Goal: Transaction & Acquisition: Book appointment/travel/reservation

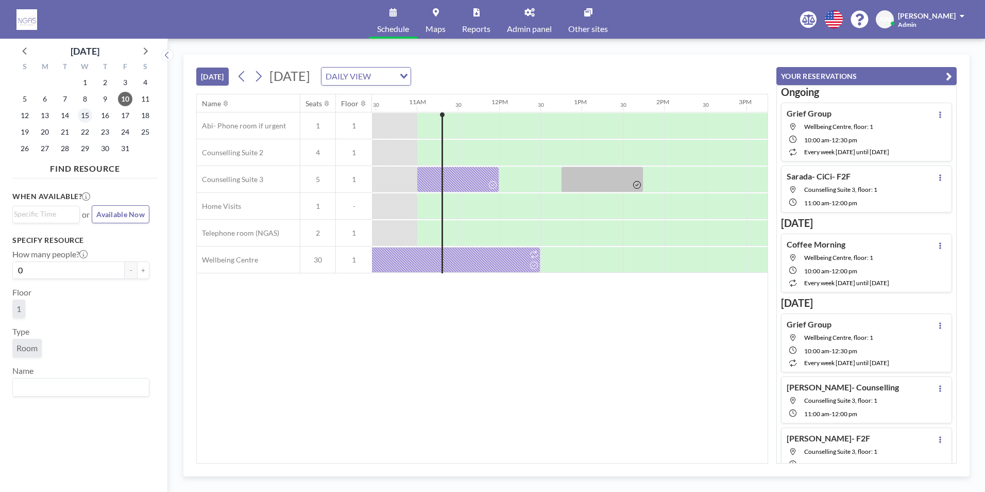
scroll to position [0, 866]
click at [80, 115] on span "15" at bounding box center [85, 115] width 14 height 14
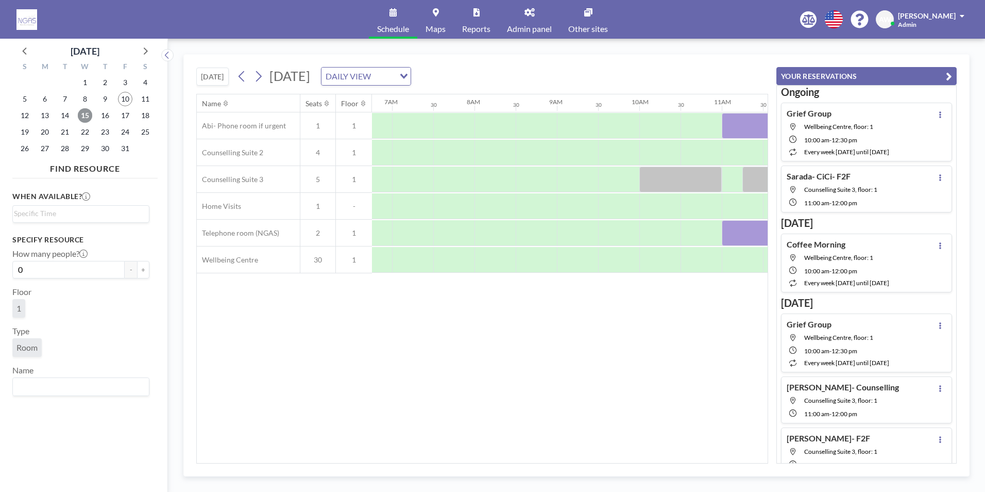
scroll to position [0, 618]
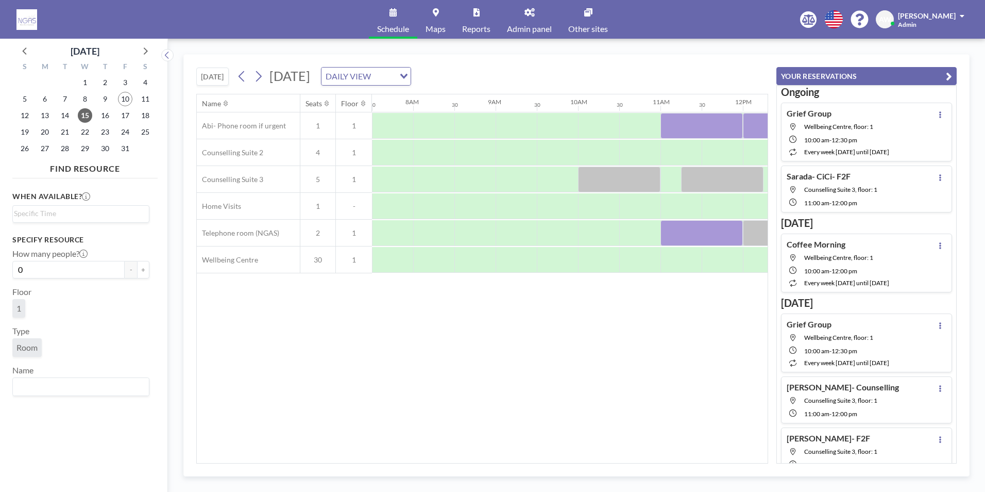
click at [429, 464] on div "[DATE] [DATE] DAILY VIEW Loading... Name Seats Floor 12AM 30 1AM 30 2AM 30 3AM …" at bounding box center [576, 265] width 786 height 422
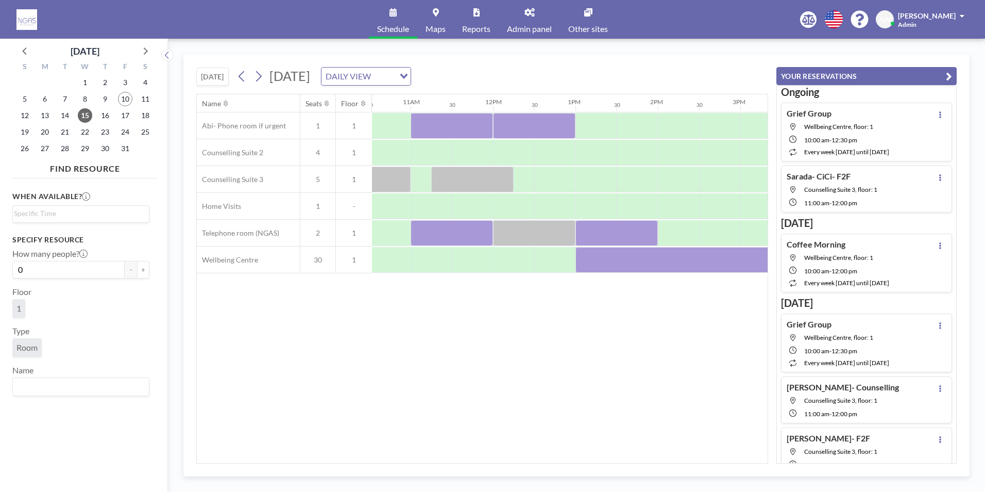
scroll to position [0, 876]
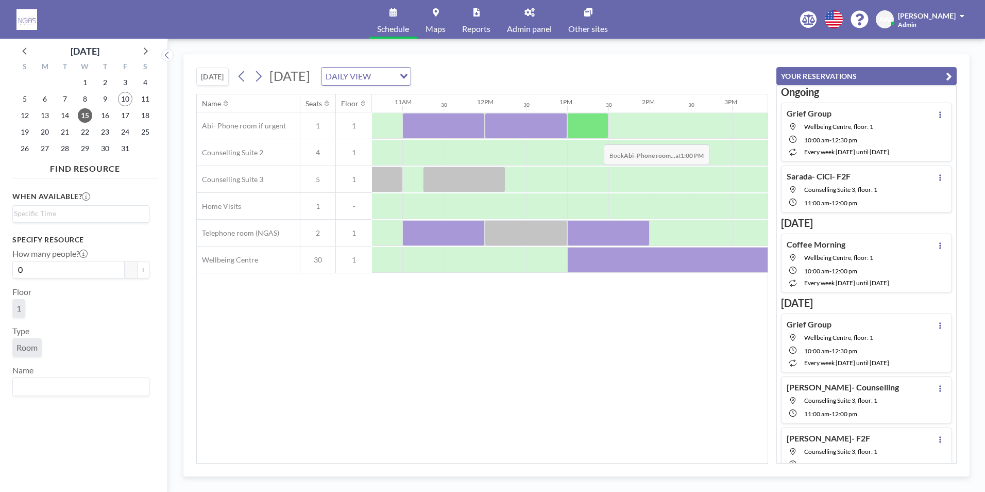
click at [596, 137] on div at bounding box center [587, 126] width 41 height 26
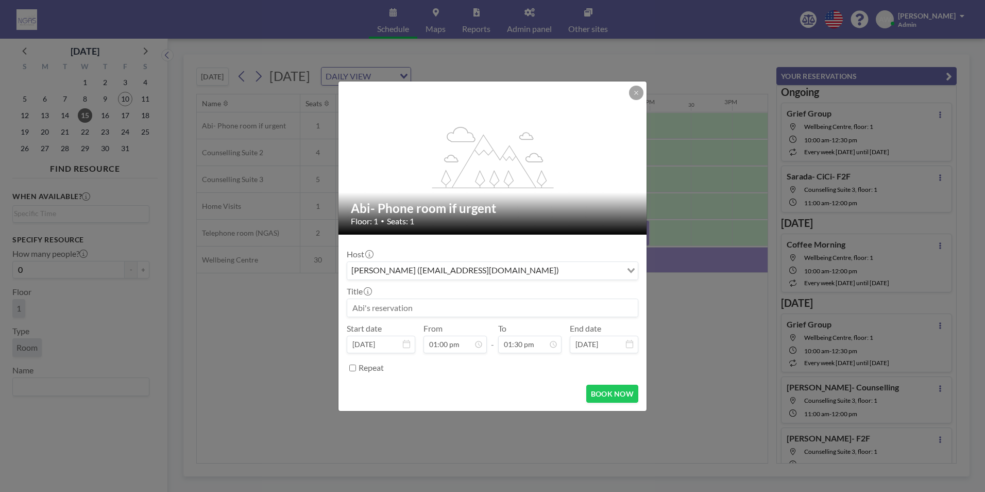
click at [458, 304] on input at bounding box center [492, 308] width 291 height 18
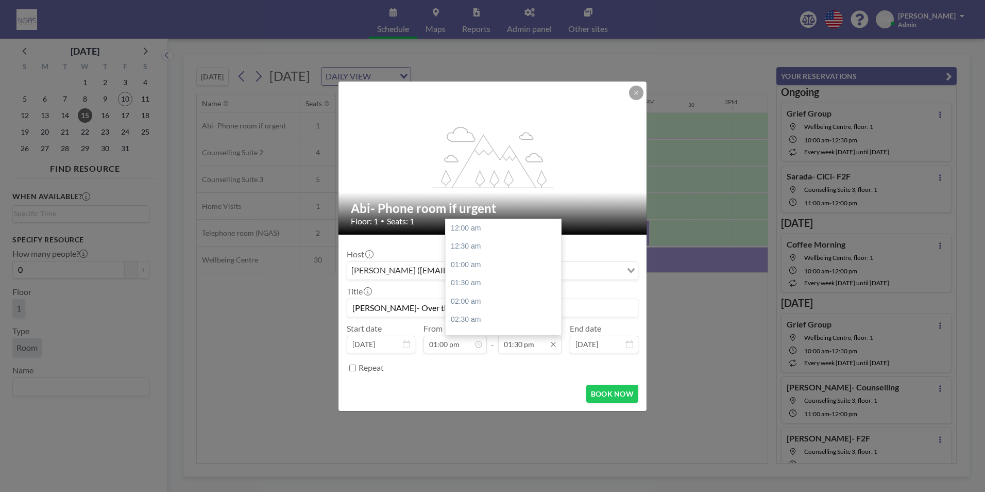
scroll to position [495, 0]
type input "[PERSON_NAME]- Over the phone- [PERSON_NAME]"
click at [470, 252] on div "02:00 pm" at bounding box center [506, 246] width 121 height 19
type input "02:00 pm"
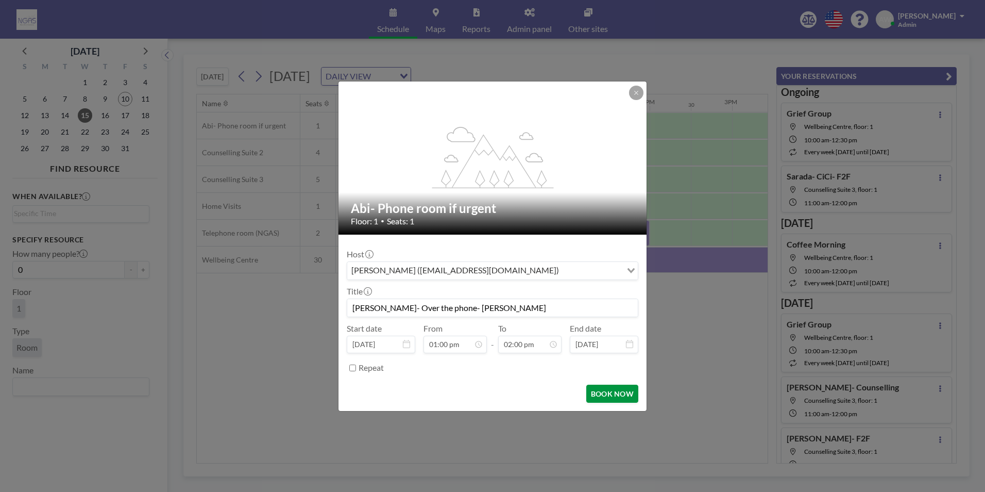
click at [605, 386] on button "BOOK NOW" at bounding box center [612, 393] width 52 height 18
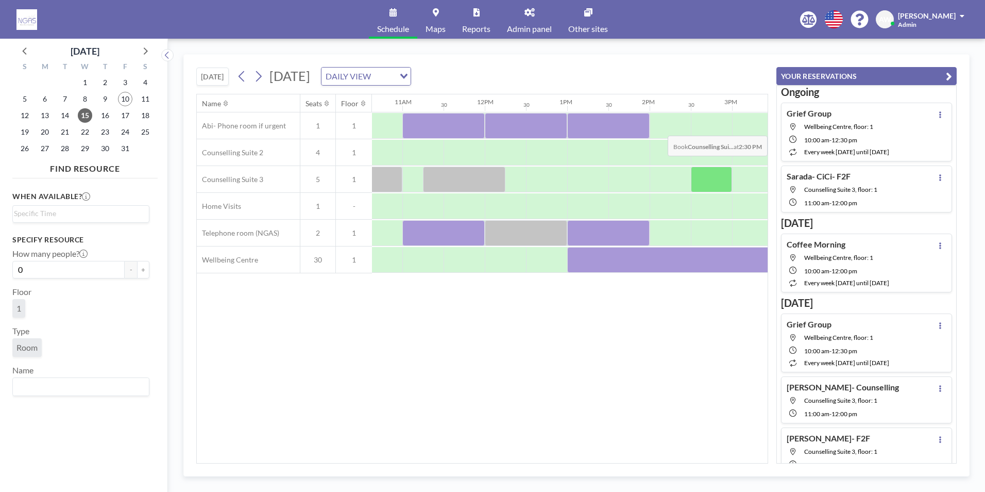
click at [876, 128] on span "Wellbeing Centre, floor: 1" at bounding box center [846, 127] width 85 height 8
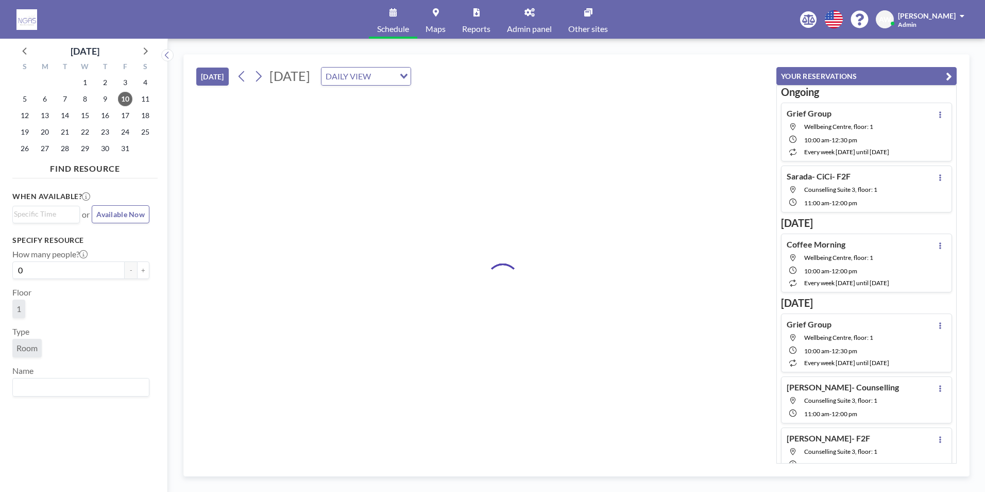
click at [876, 128] on span "Wellbeing Centre, floor: 1" at bounding box center [846, 127] width 85 height 8
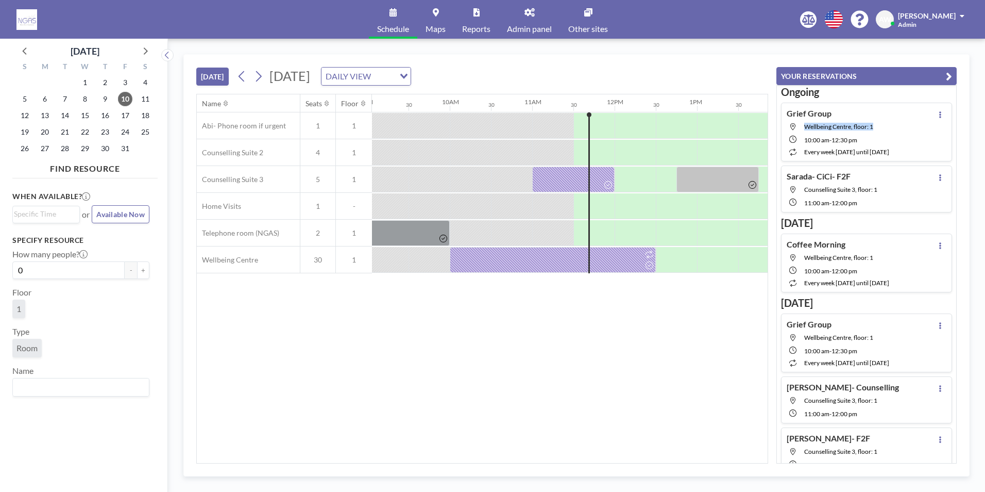
scroll to position [0, 783]
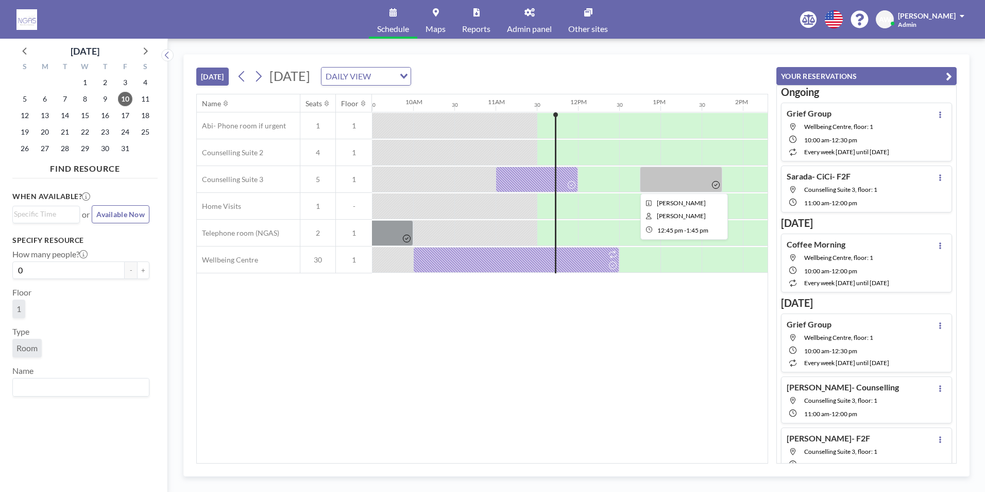
click at [653, 187] on div at bounding box center [681, 179] width 82 height 26
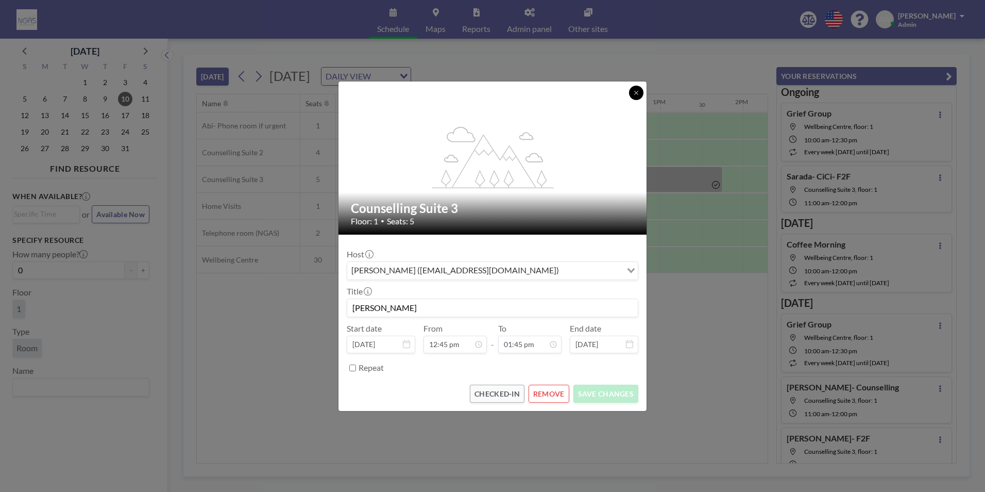
click at [635, 93] on icon at bounding box center [636, 93] width 6 height 6
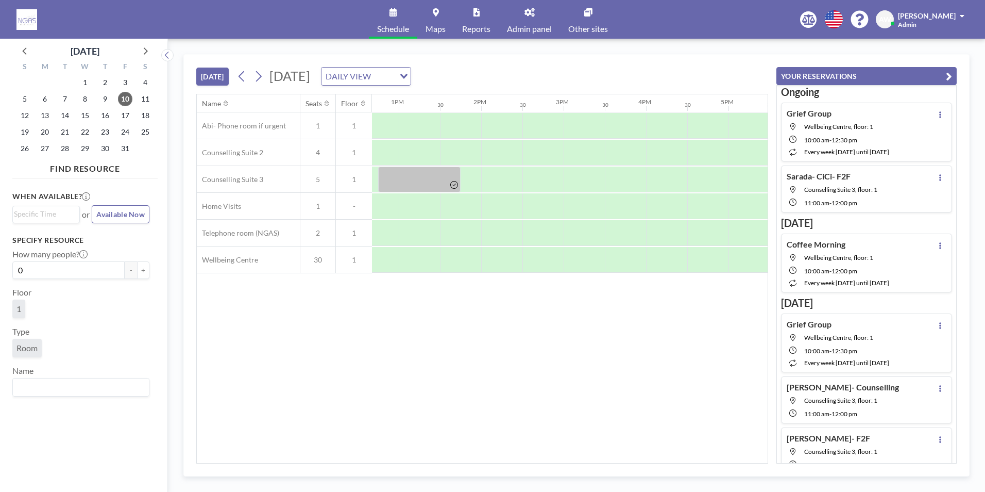
scroll to position [0, 843]
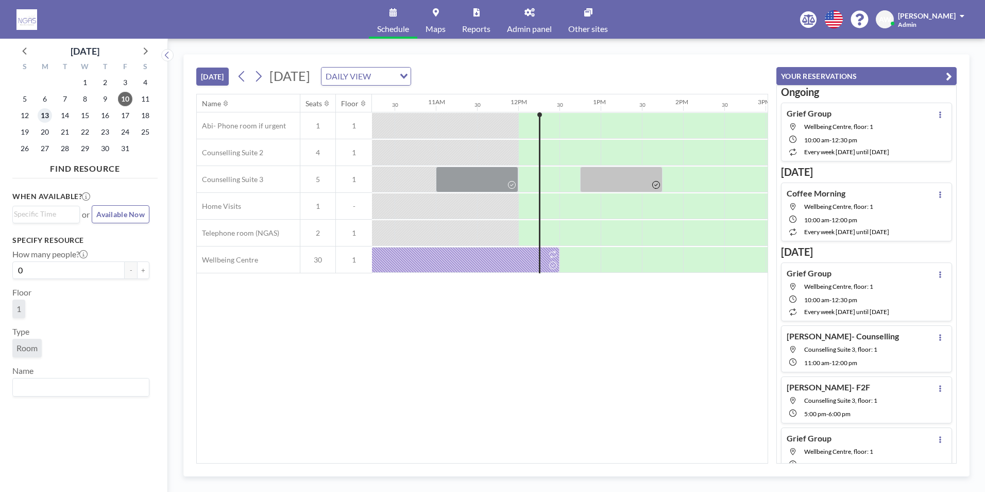
click at [43, 110] on span "13" at bounding box center [45, 115] width 14 height 14
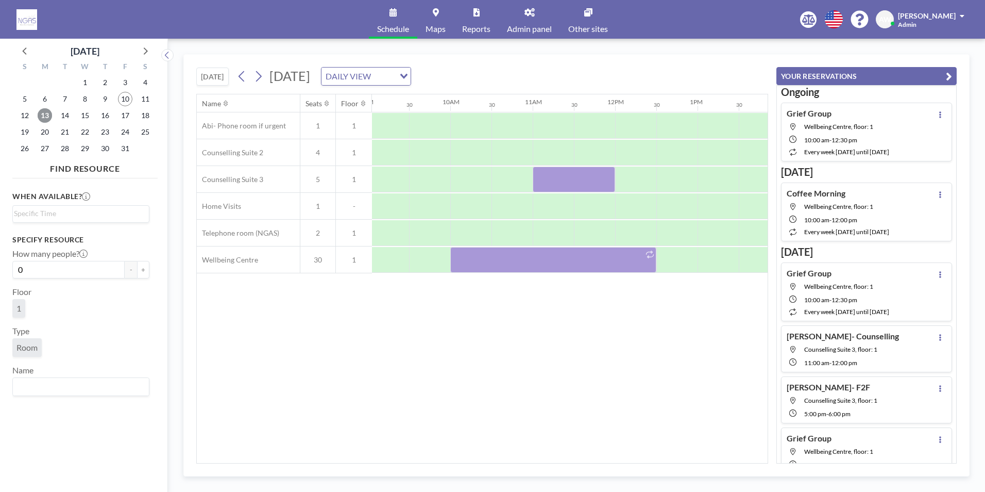
scroll to position [0, 738]
click at [559, 237] on div at bounding box center [560, 233] width 41 height 26
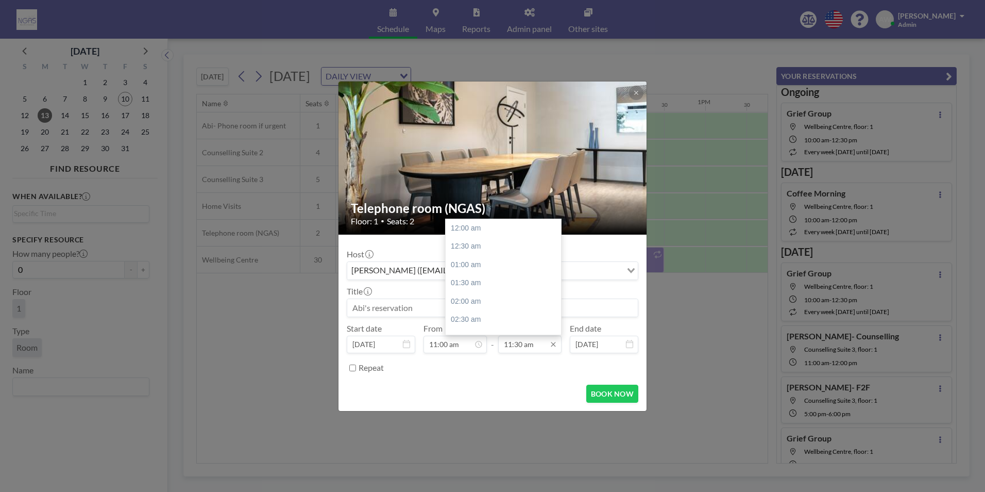
scroll to position [422, 0]
click at [476, 245] on div "12:00 pm" at bounding box center [506, 246] width 121 height 19
type input "12:00 pm"
click at [431, 316] on div at bounding box center [493, 307] width 292 height 19
click at [416, 308] on input at bounding box center [492, 308] width 291 height 18
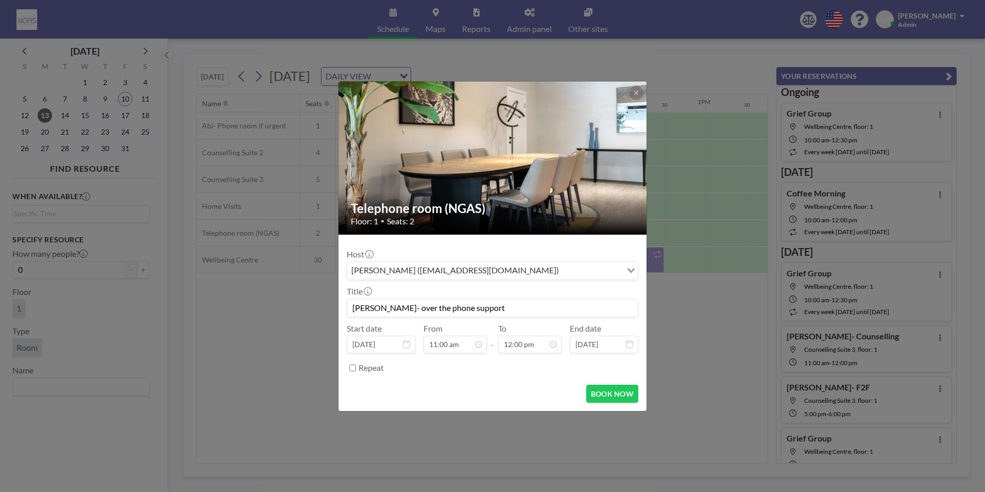
scroll to position [0, 0]
type input "[PERSON_NAME]- over the phone support"
click at [618, 402] on form "Host [PERSON_NAME] ([EMAIL_ADDRESS][DOMAIN_NAME]) Loading... Title [PERSON_NAME…" at bounding box center [493, 322] width 308 height 176
click at [612, 396] on button "BOOK NOW" at bounding box center [612, 393] width 52 height 18
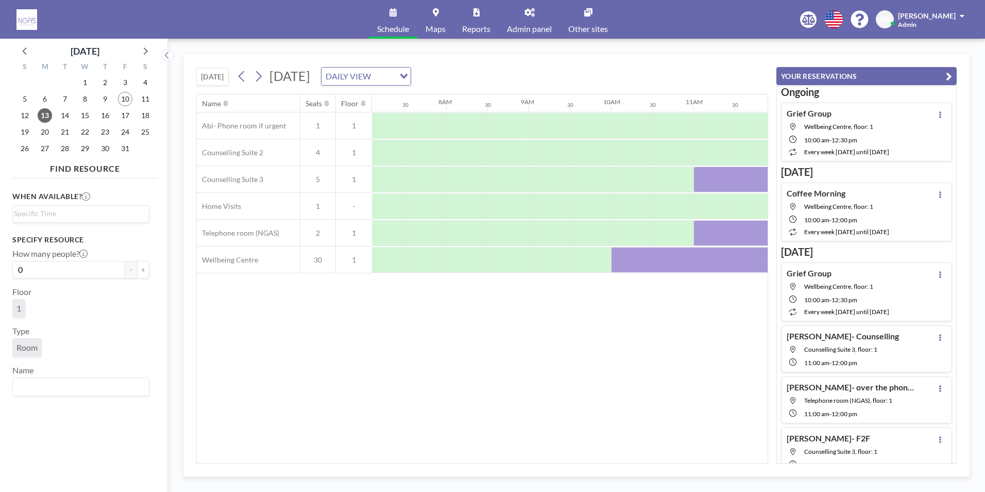
scroll to position [0, 618]
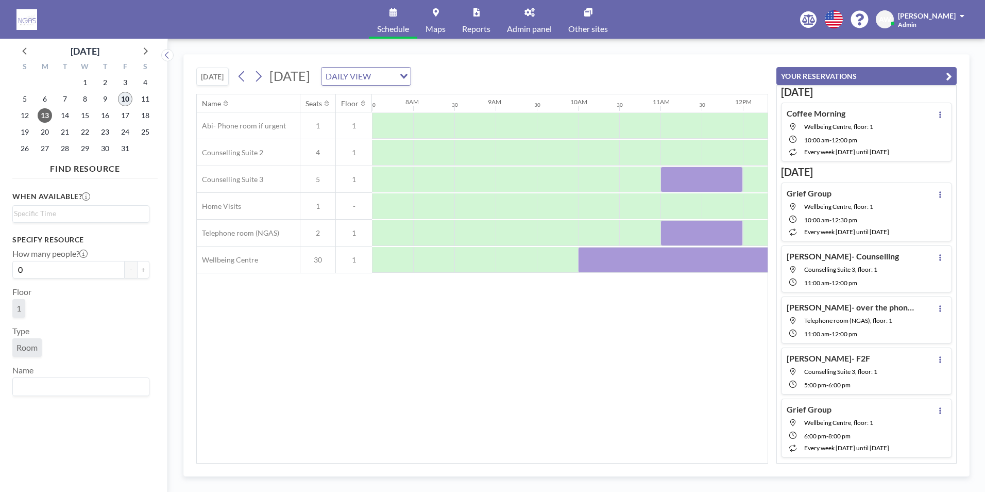
click at [128, 103] on span "10" at bounding box center [125, 99] width 14 height 14
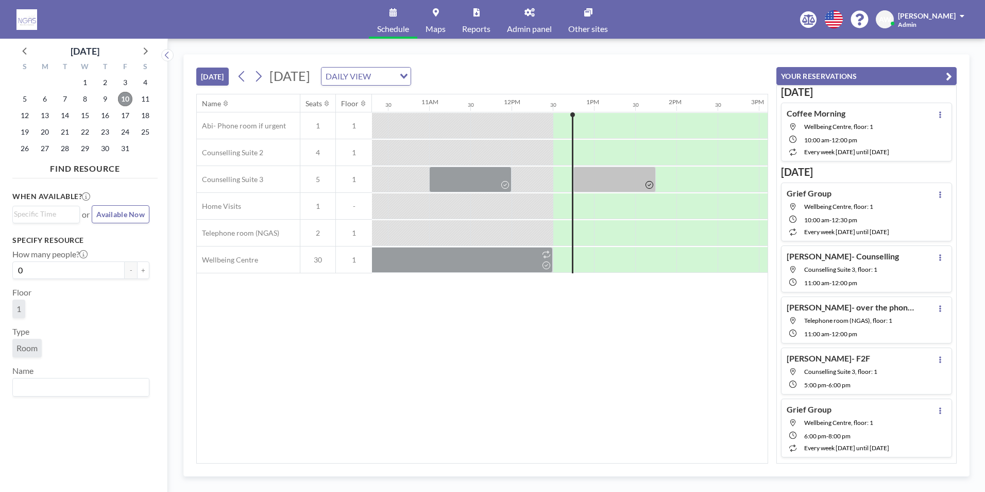
scroll to position [0, 989]
